Goal: Browse casually: Explore the website without a specific task or goal

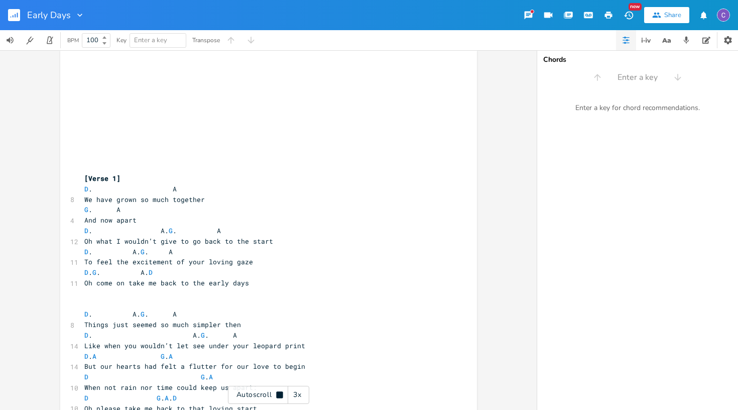
click at [13, 12] on rect "button" at bounding box center [14, 15] width 12 height 12
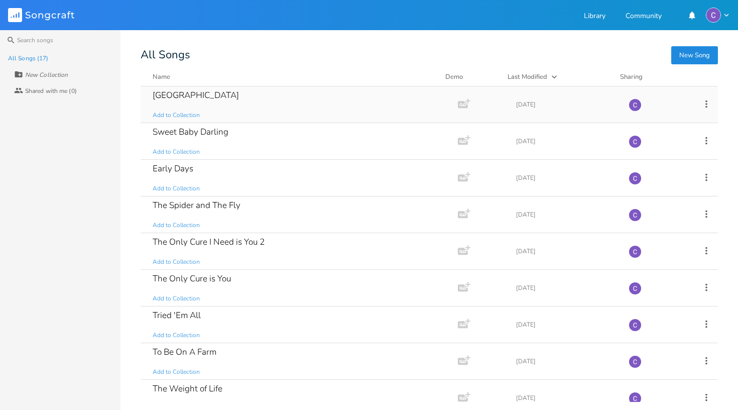
click at [206, 112] on div "Broken House Add to Collection" at bounding box center [297, 104] width 289 height 36
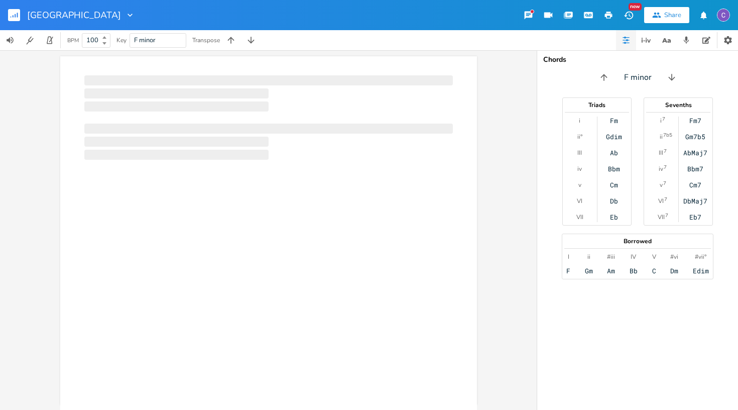
scroll to position [0, 1]
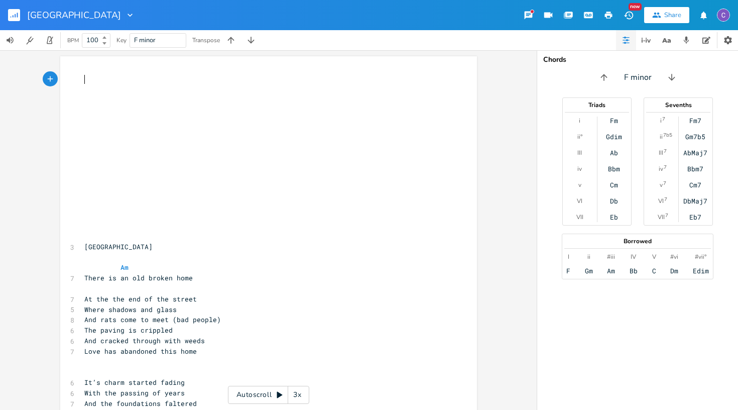
click at [282, 398] on div "Autoscroll 3x" at bounding box center [268, 394] width 81 height 18
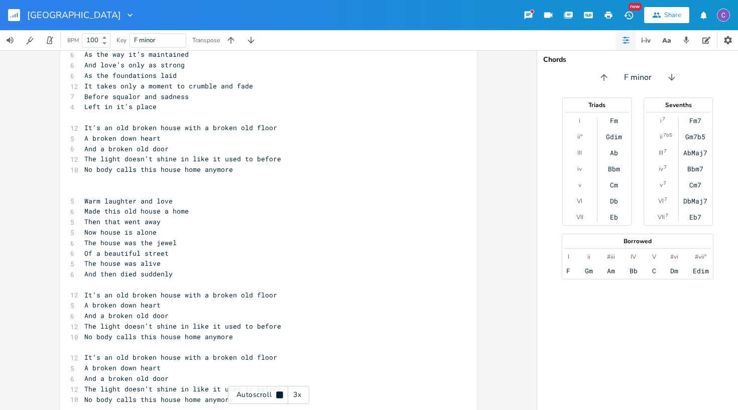
scroll to position [829, 0]
click at [21, 9] on button "Back to Library" at bounding box center [18, 15] width 20 height 24
click at [18, 15] on icon "button" at bounding box center [17, 15] width 1 height 5
click at [15, 17] on rect "button" at bounding box center [14, 15] width 12 height 12
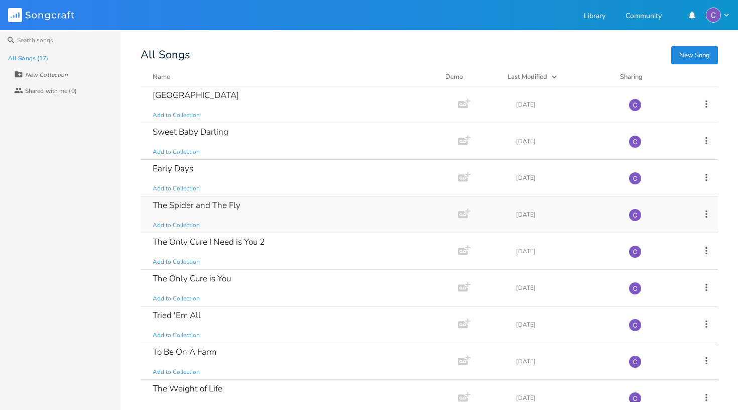
click at [190, 209] on div "The Spider and The Fly" at bounding box center [197, 205] width 88 height 9
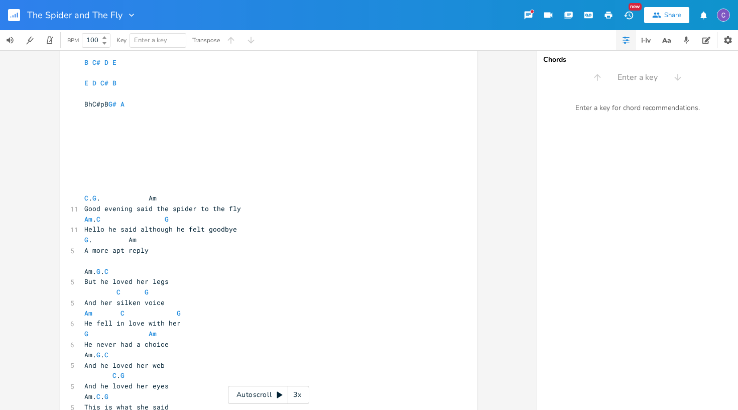
scroll to position [152, 0]
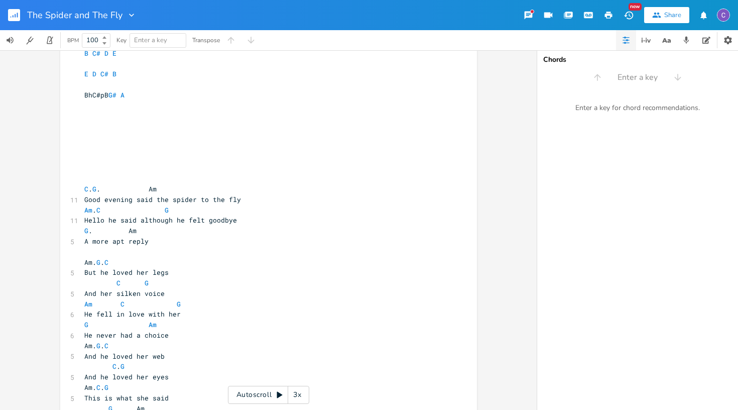
click at [278, 397] on icon at bounding box center [280, 394] width 8 height 8
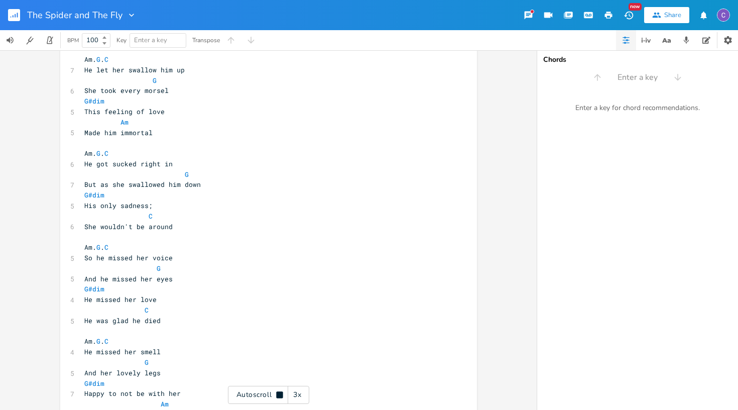
scroll to position [949, 0]
click at [10, 20] on rect "button" at bounding box center [14, 15] width 12 height 12
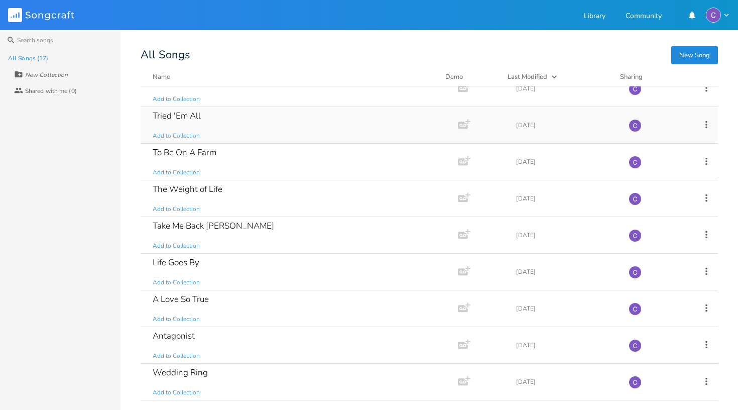
scroll to position [201, 0]
click at [228, 305] on div "A Love So True Add to Collection" at bounding box center [297, 307] width 289 height 36
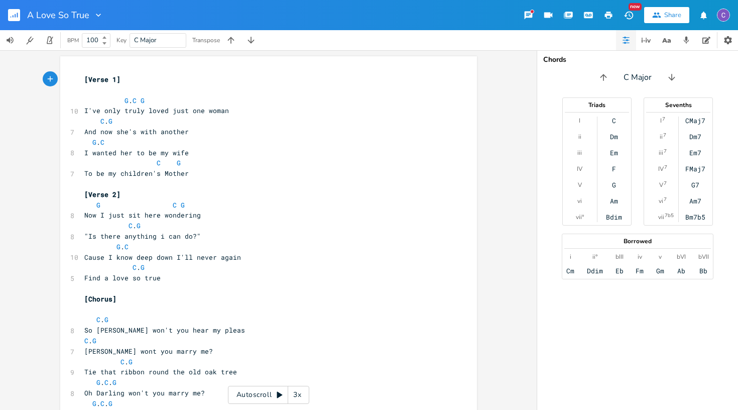
click at [281, 396] on icon at bounding box center [280, 394] width 8 height 8
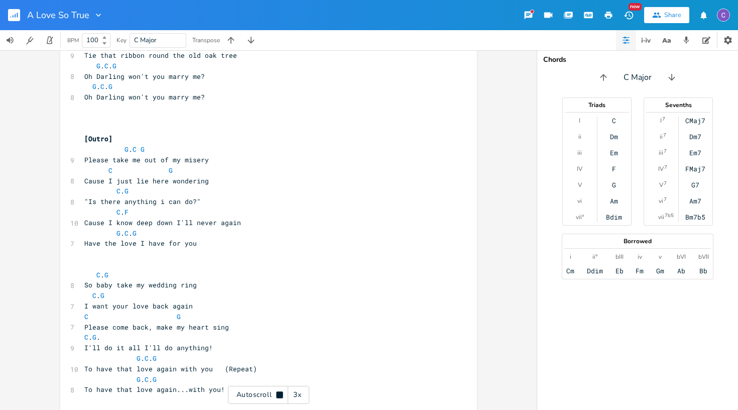
scroll to position [849, 0]
click at [20, 17] on button "button" at bounding box center [18, 15] width 20 height 24
